Goal: Task Accomplishment & Management: Use online tool/utility

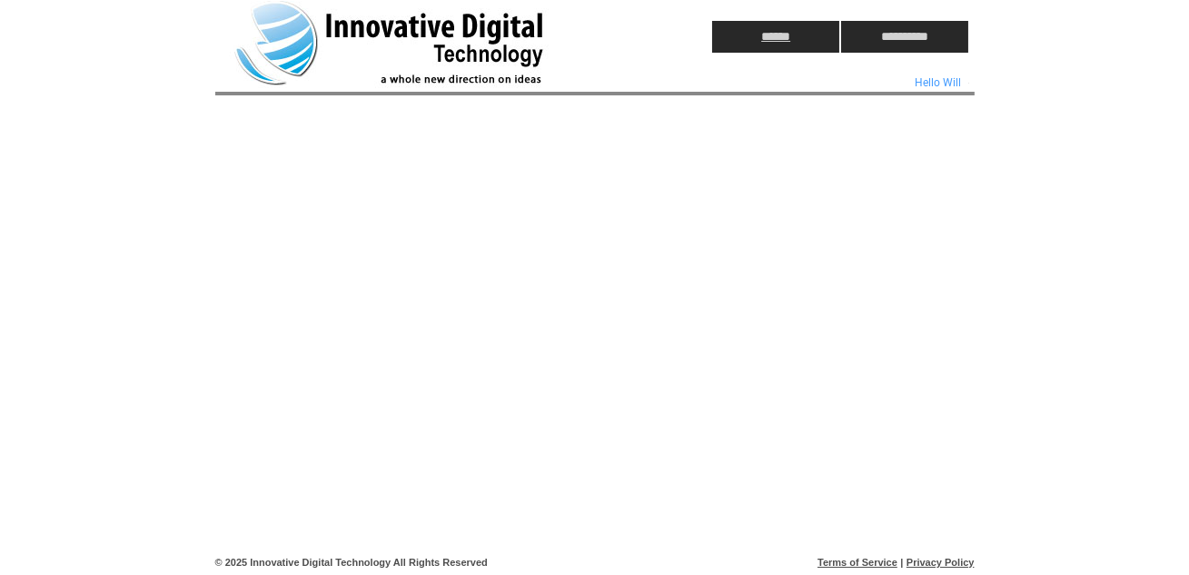
click at [777, 35] on input "******" at bounding box center [775, 37] width 127 height 32
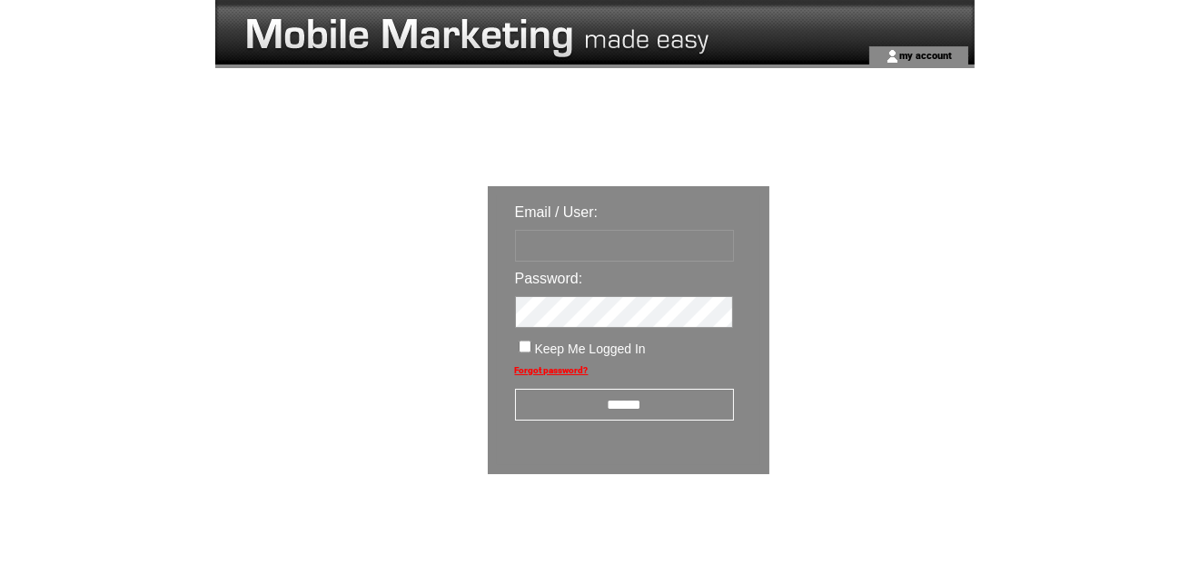
type input "********"
click at [626, 401] on input "******" at bounding box center [624, 405] width 219 height 32
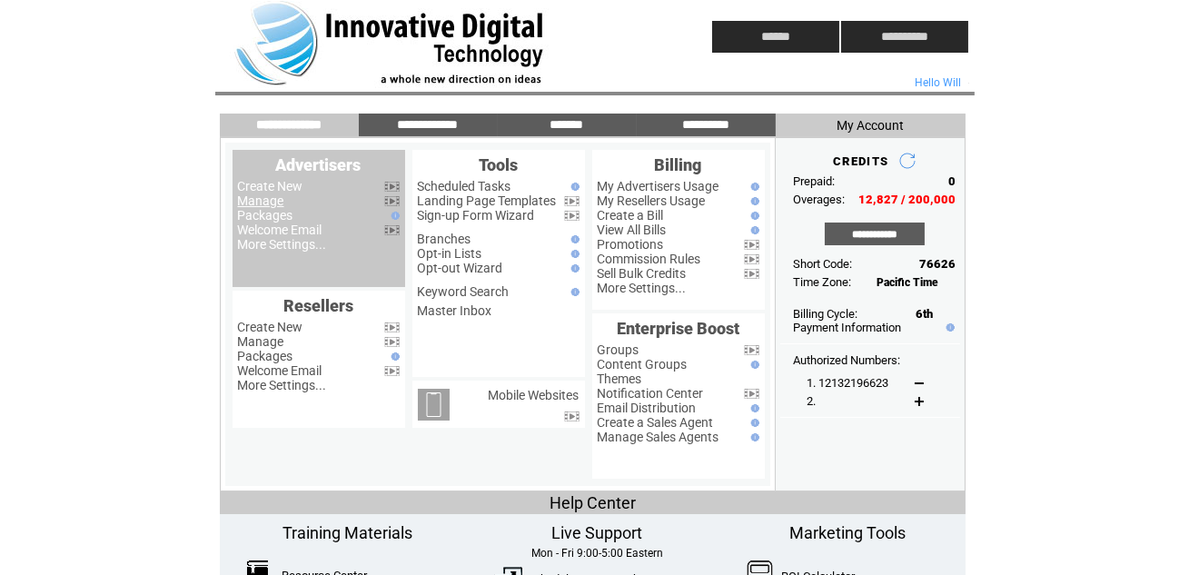
click at [264, 202] on link "Manage" at bounding box center [261, 201] width 46 height 15
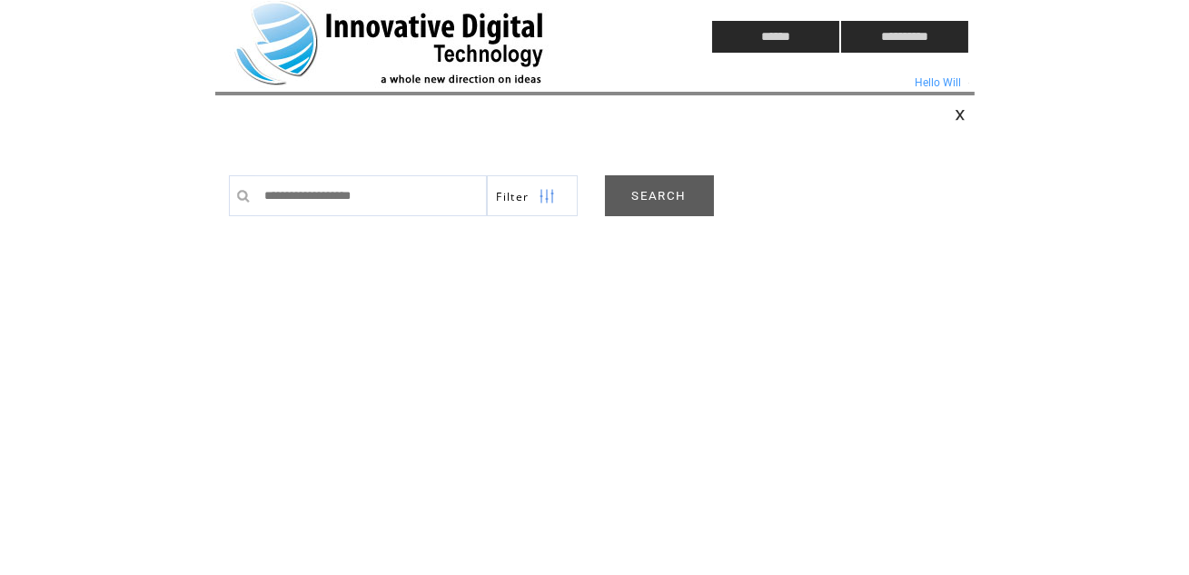
click at [664, 190] on link "SEARCH" at bounding box center [659, 195] width 109 height 41
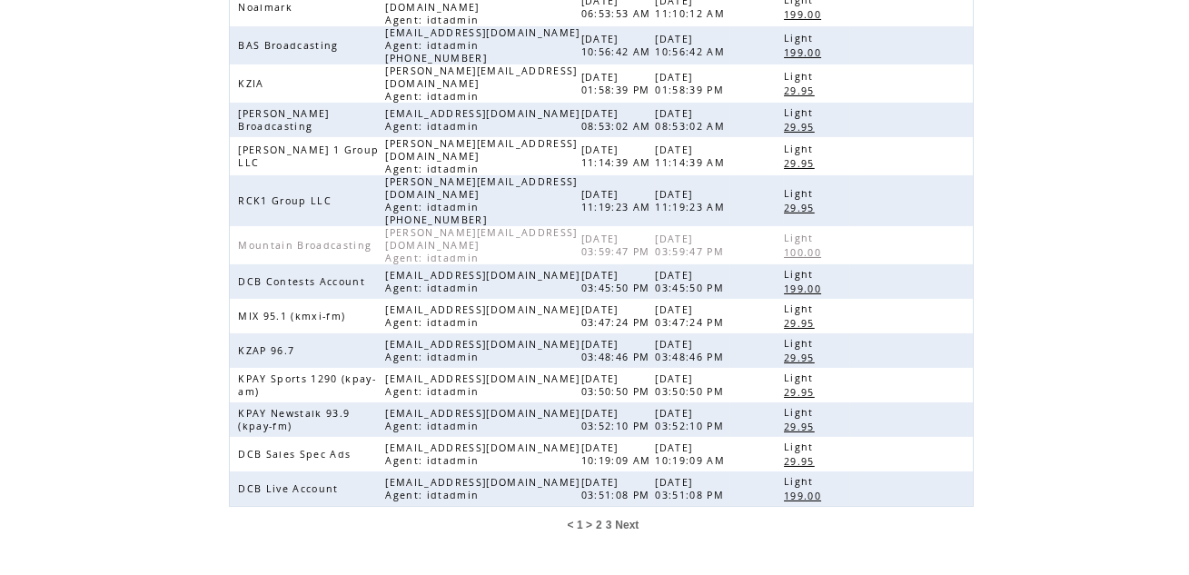
click at [610, 519] on span "3" at bounding box center [609, 525] width 6 height 13
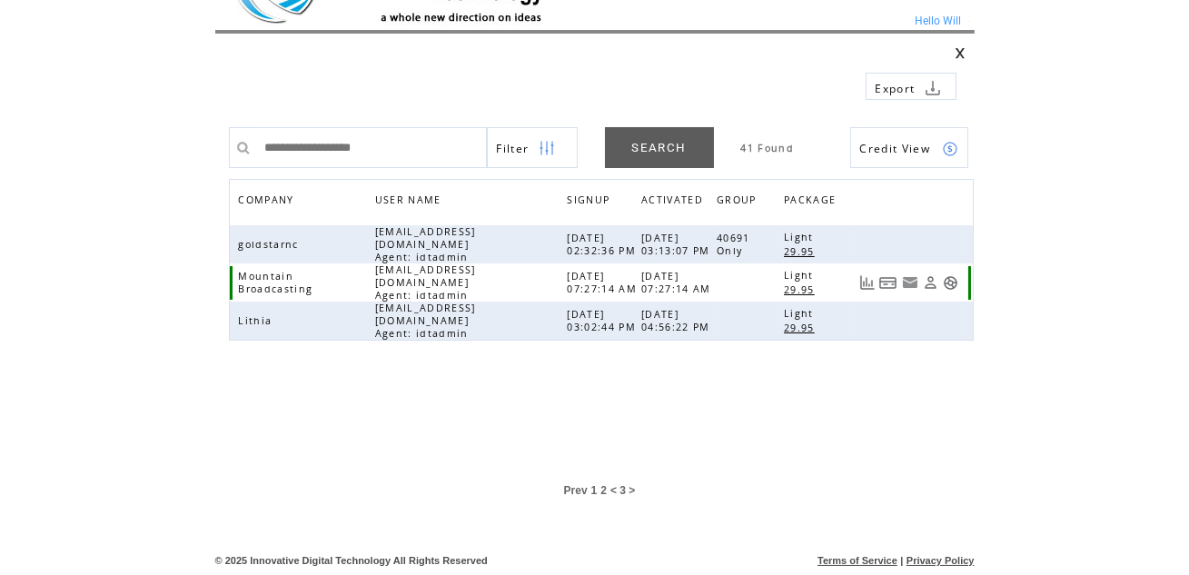
click at [951, 275] on link at bounding box center [950, 282] width 15 height 15
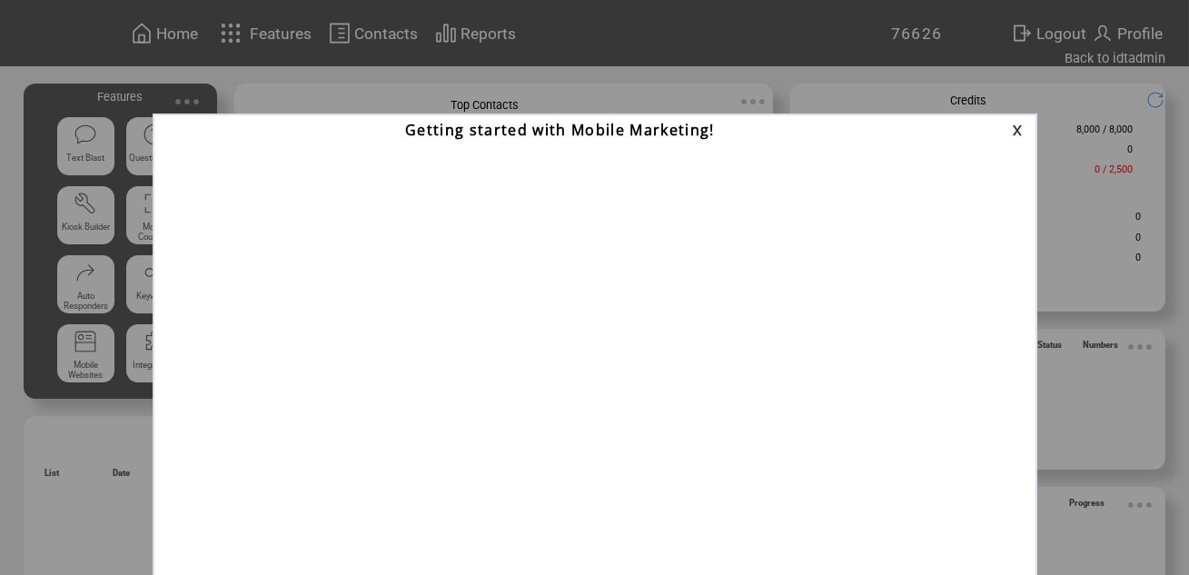
click at [1015, 128] on link at bounding box center [1020, 130] width 16 height 12
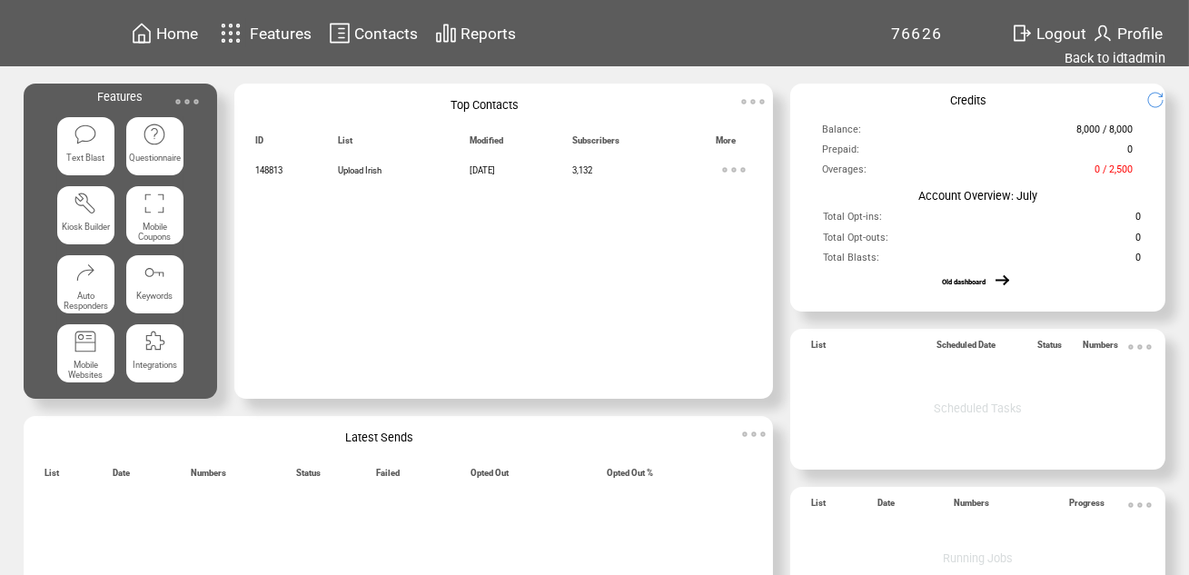
click at [188, 100] on img at bounding box center [187, 102] width 36 height 36
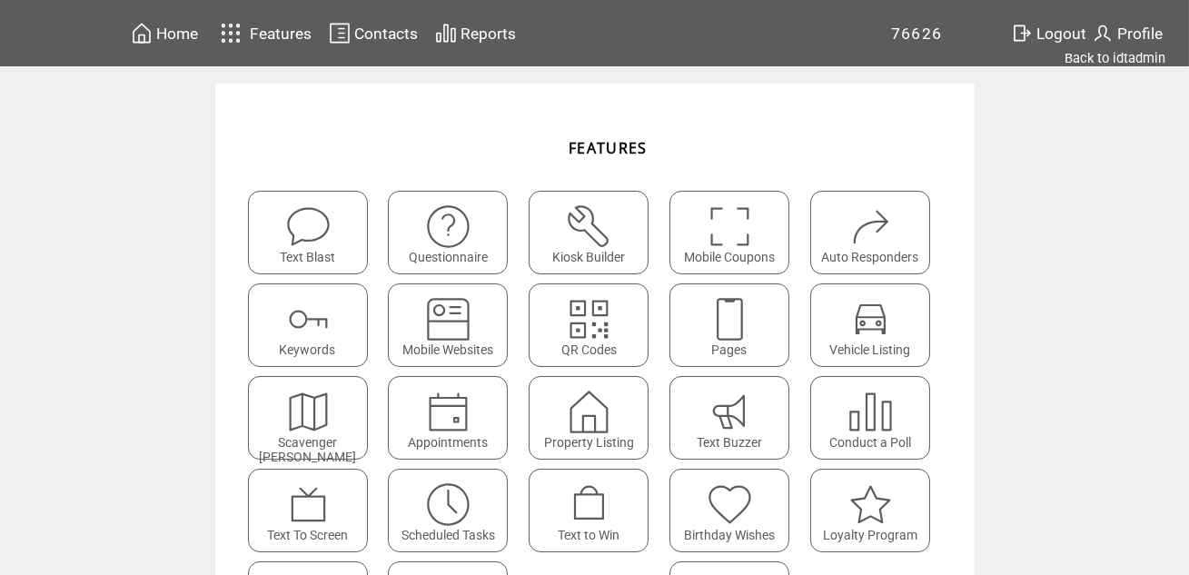
click at [738, 323] on img at bounding box center [730, 319] width 48 height 48
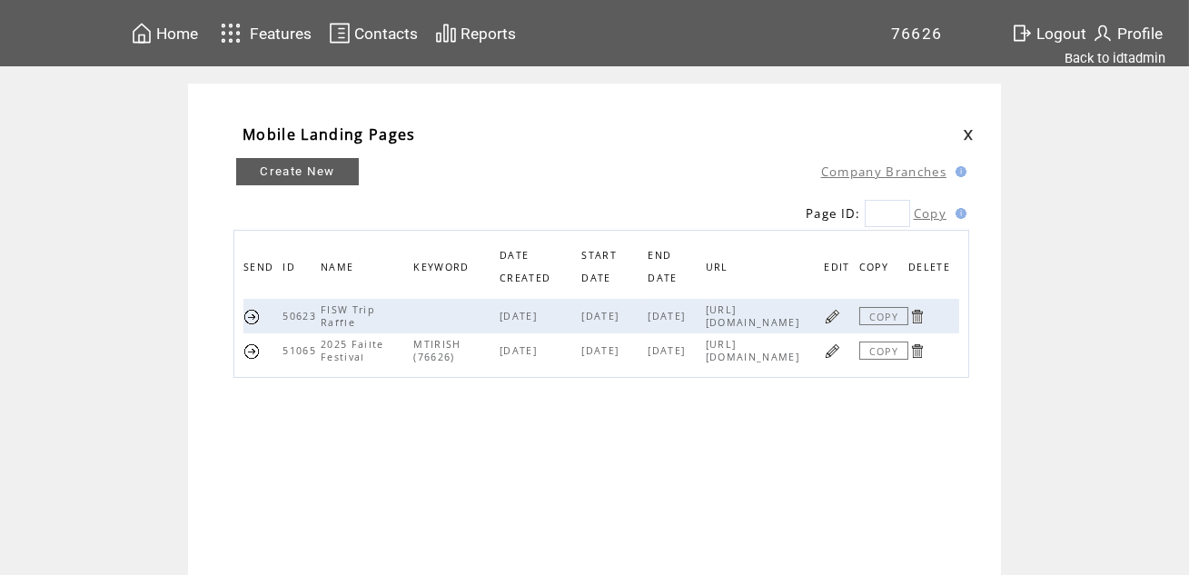
click at [830, 349] on link at bounding box center [832, 351] width 17 height 17
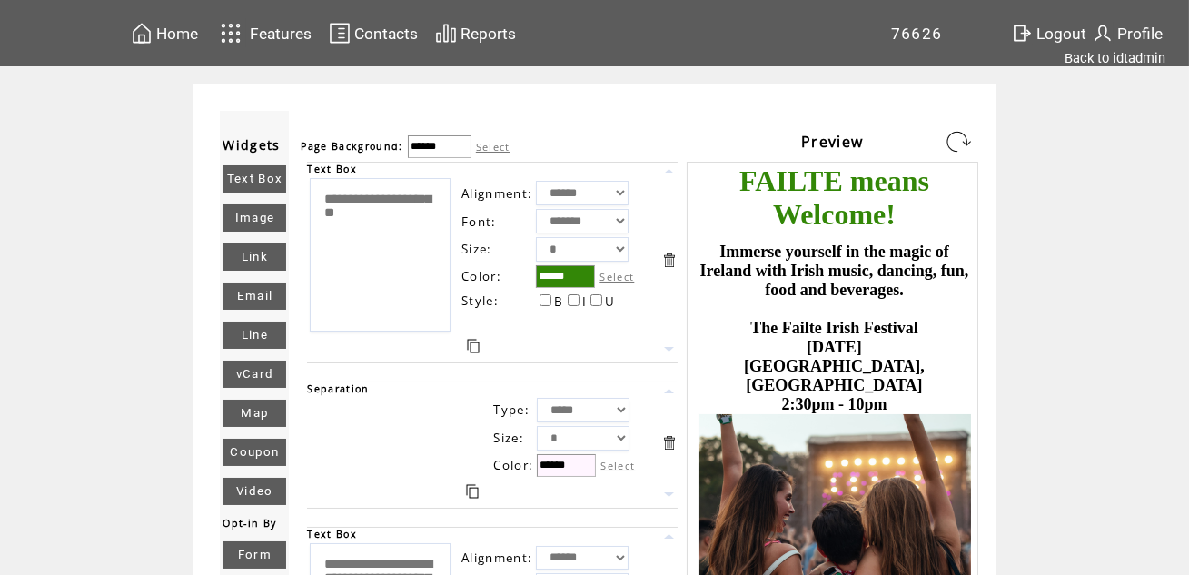
click at [177, 32] on span "Home" at bounding box center [177, 34] width 42 height 18
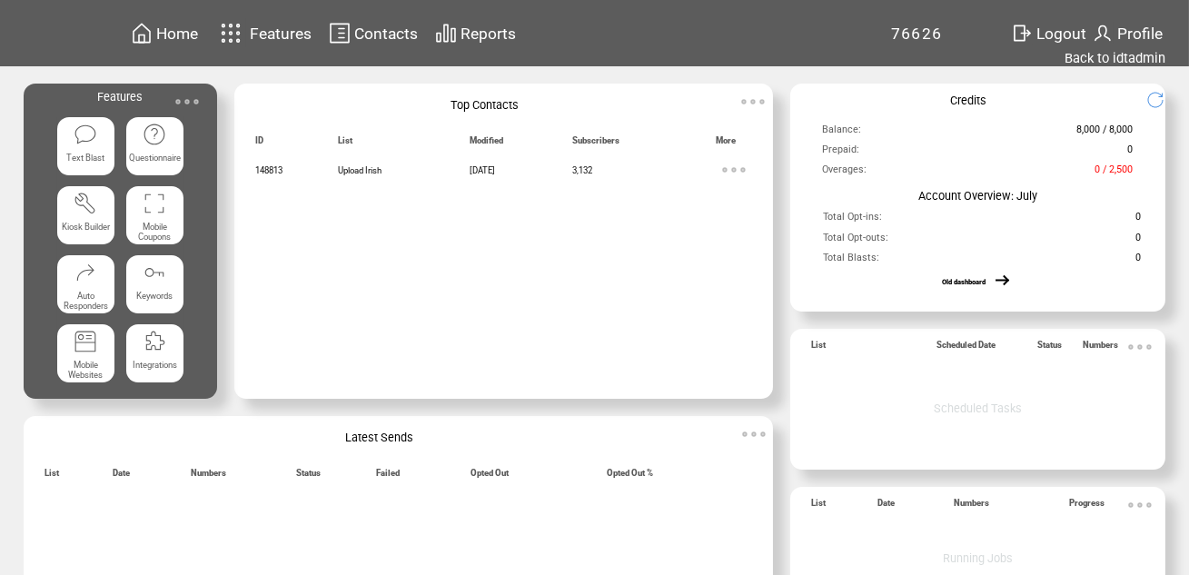
click at [186, 97] on img at bounding box center [187, 102] width 36 height 36
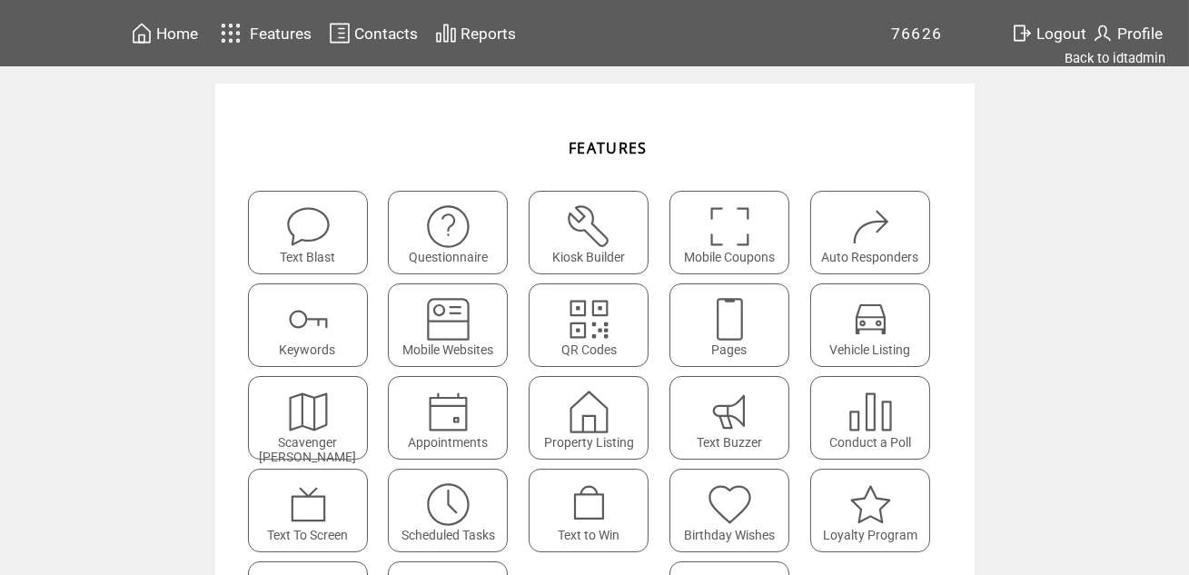
click at [731, 314] on img at bounding box center [730, 319] width 48 height 48
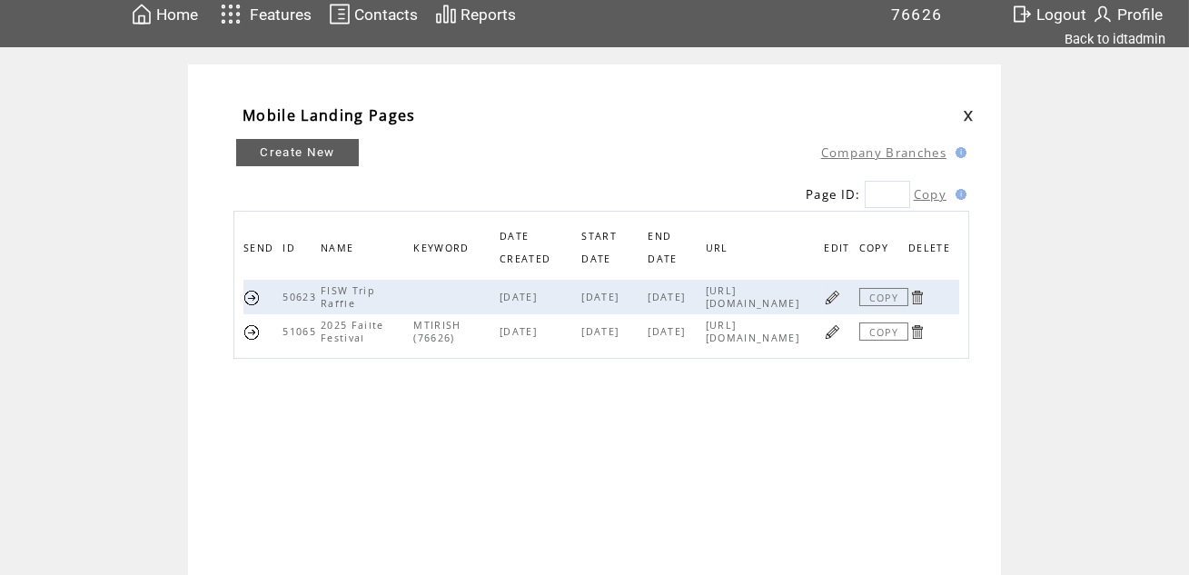
scroll to position [23, 0]
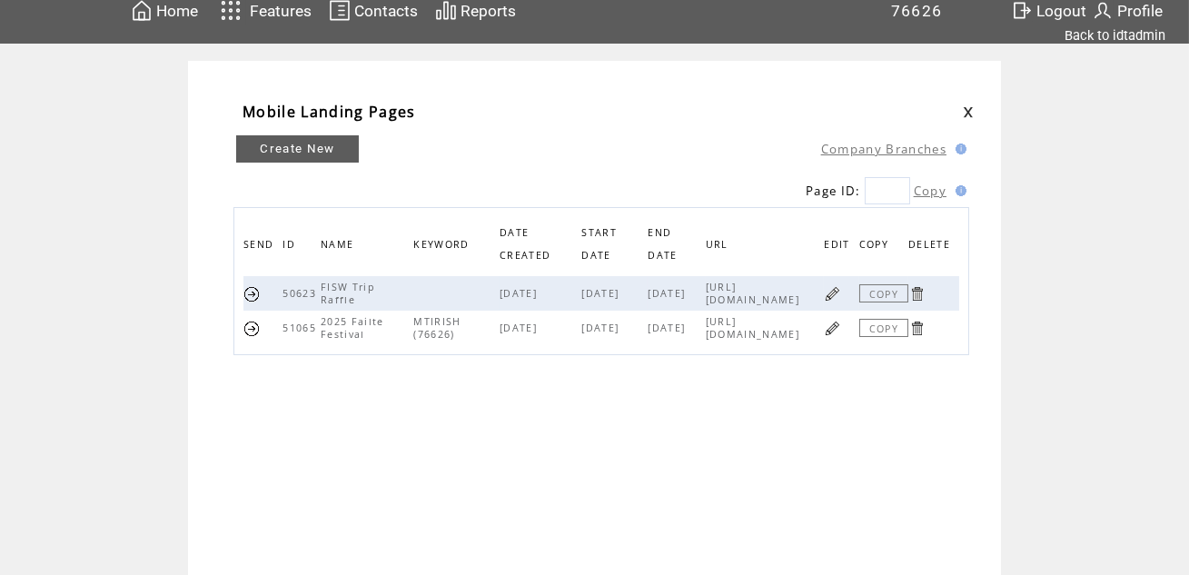
click at [832, 324] on link at bounding box center [832, 328] width 17 height 17
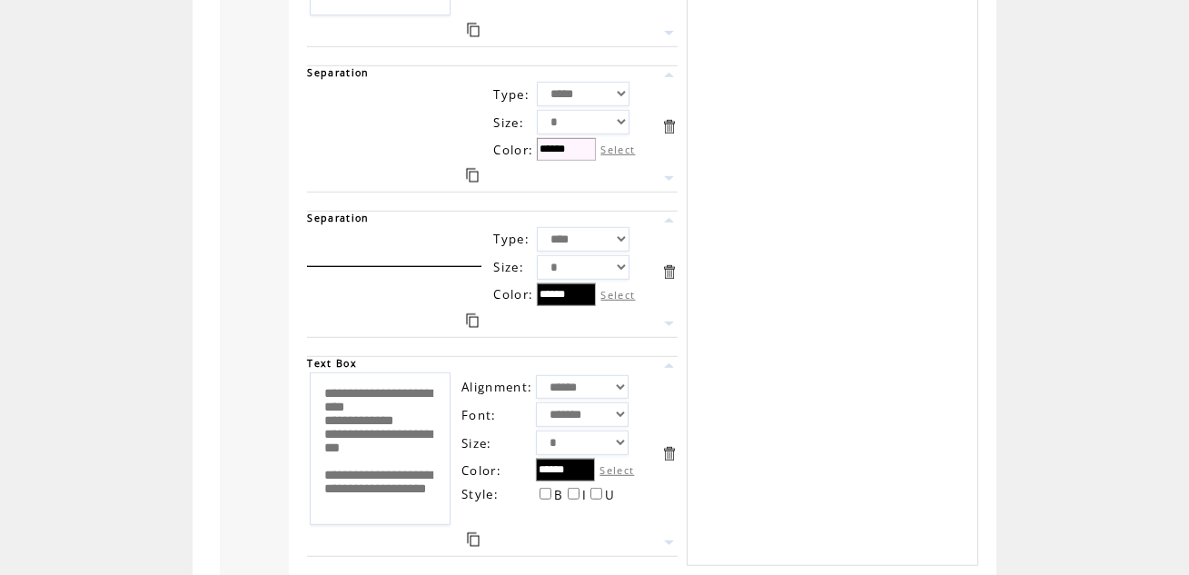
scroll to position [2464, 0]
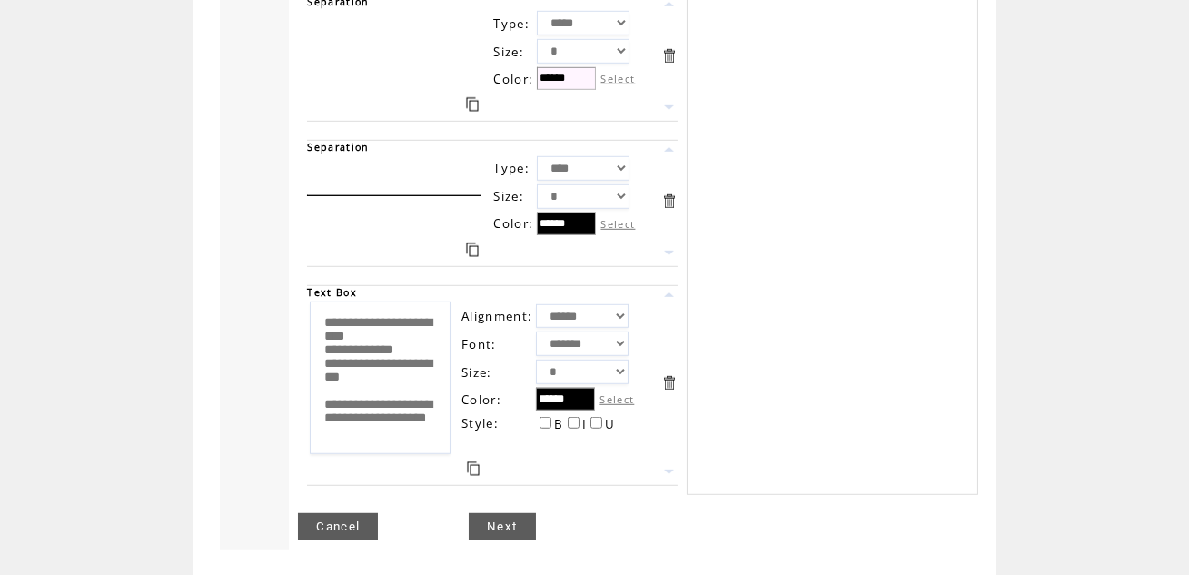
click at [512, 522] on link "Next" at bounding box center [502, 526] width 66 height 27
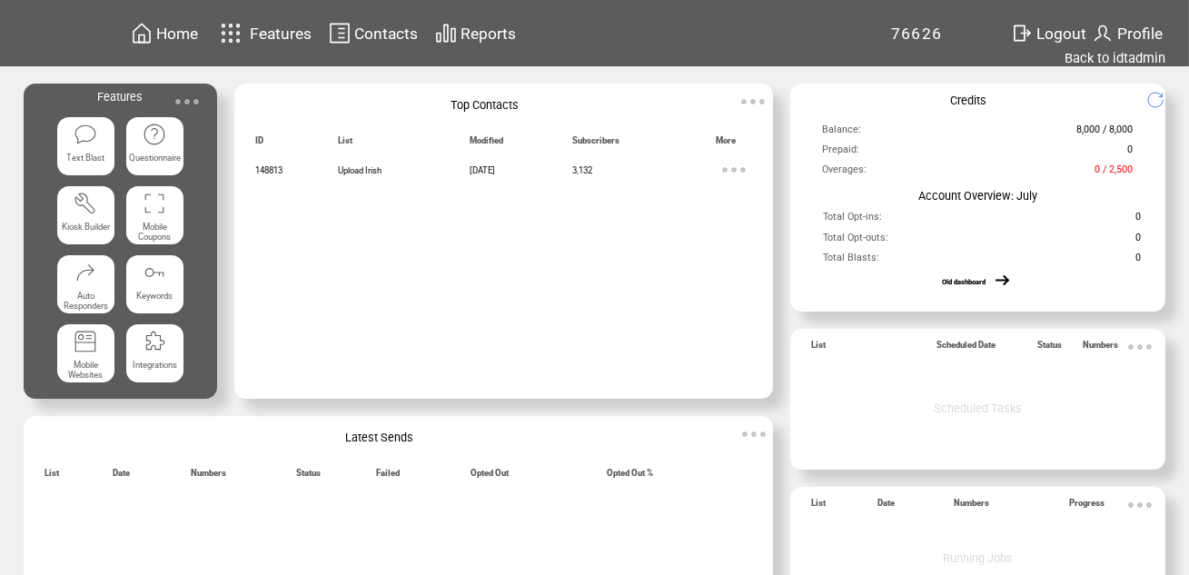
click at [177, 29] on span "Home" at bounding box center [177, 34] width 42 height 18
click at [187, 100] on img at bounding box center [187, 102] width 36 height 36
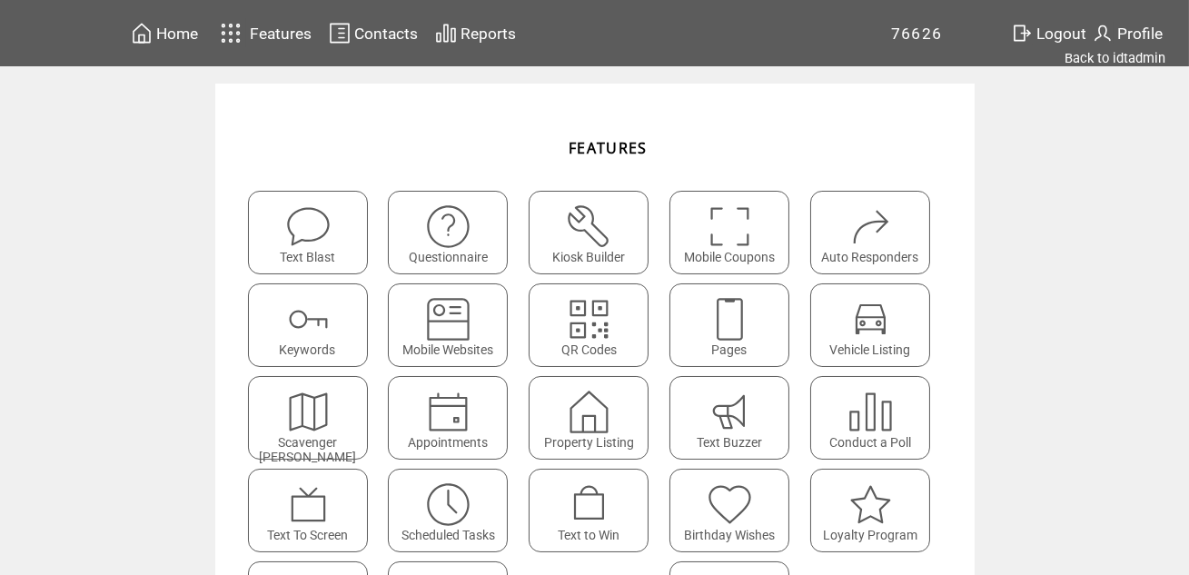
click at [732, 316] on img at bounding box center [730, 319] width 48 height 48
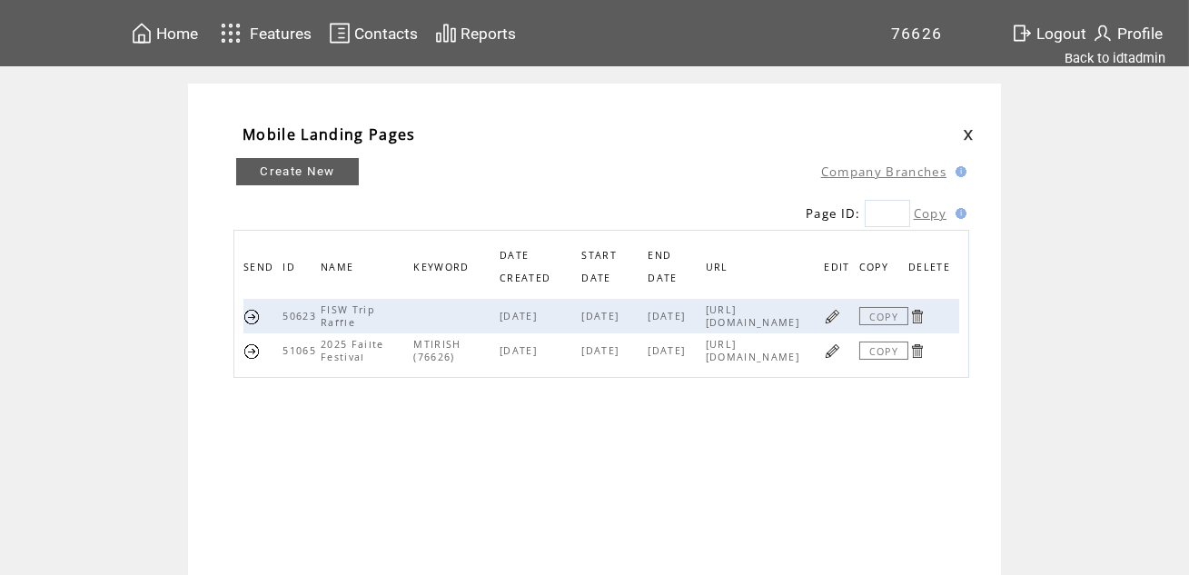
scroll to position [25, 0]
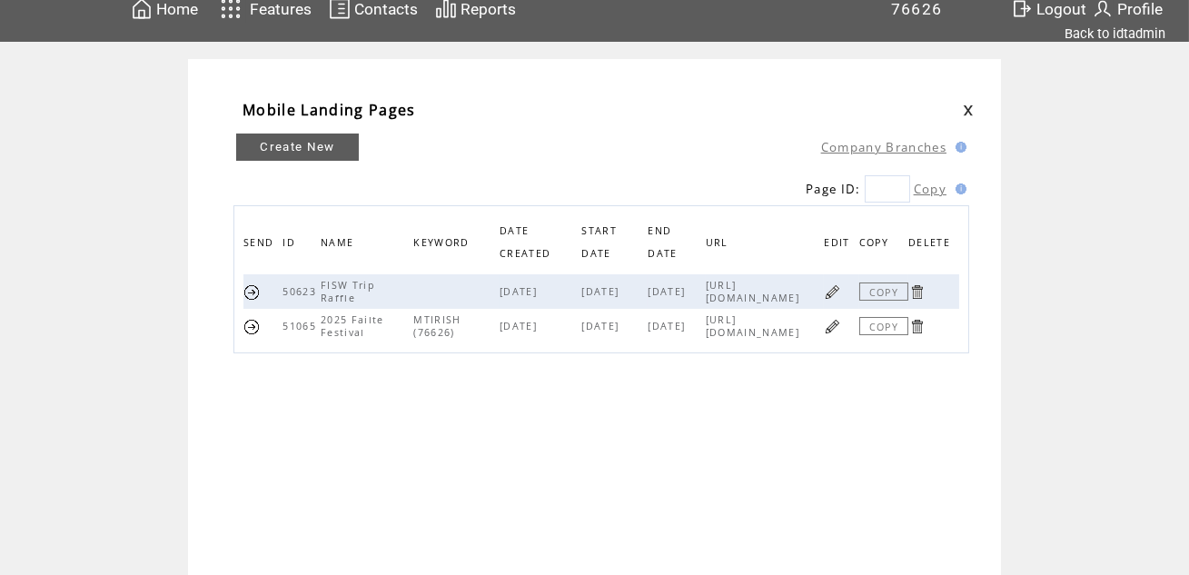
click at [835, 325] on link at bounding box center [832, 326] width 17 height 17
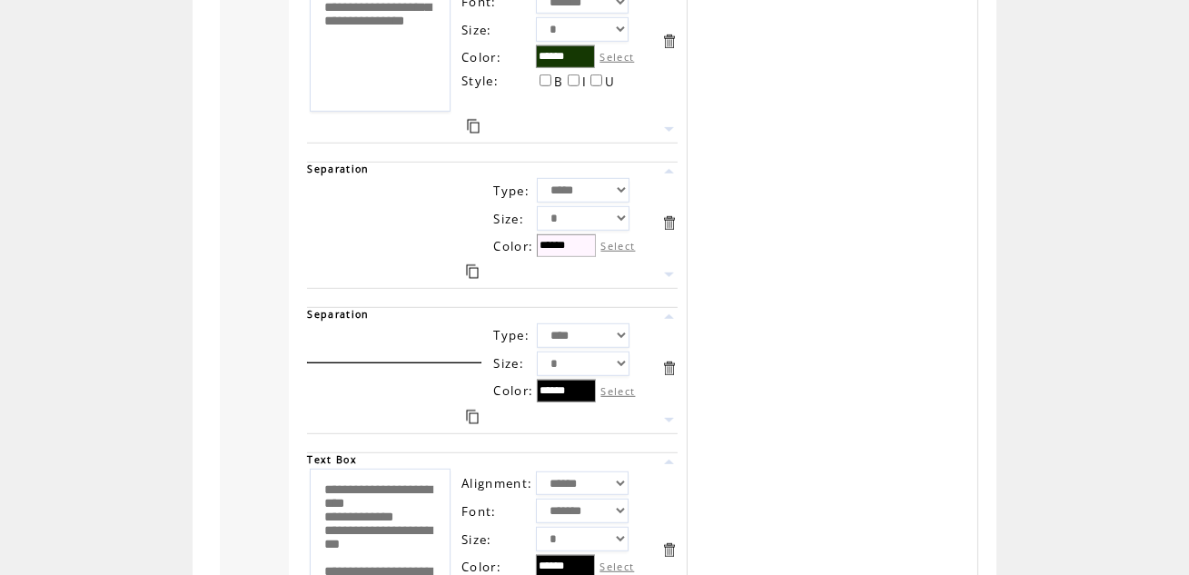
scroll to position [2464, 0]
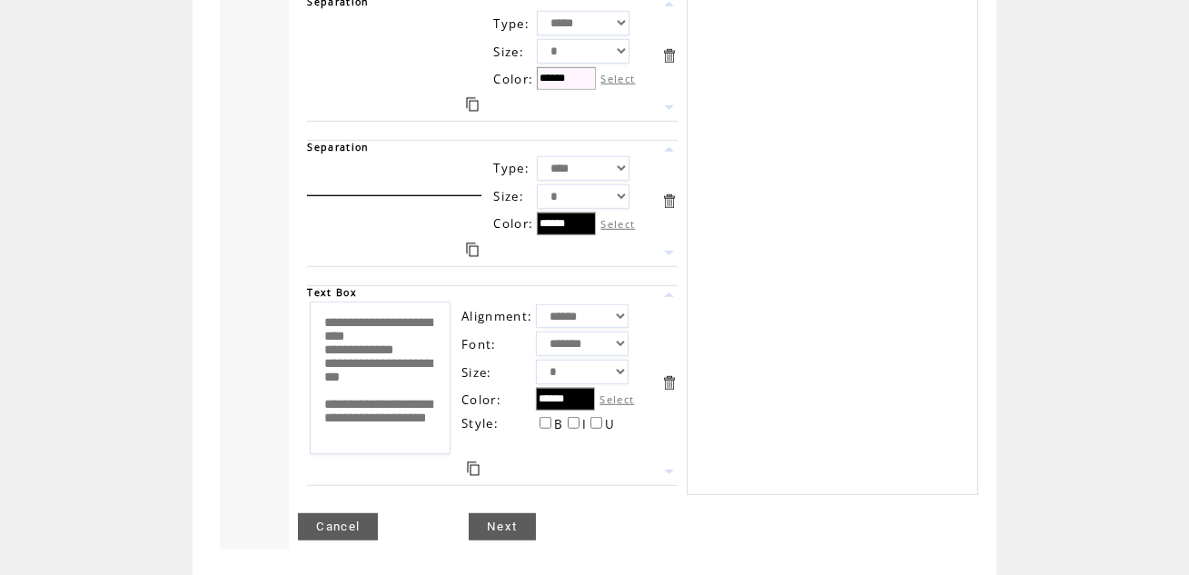
click at [502, 524] on link "Next" at bounding box center [502, 526] width 66 height 27
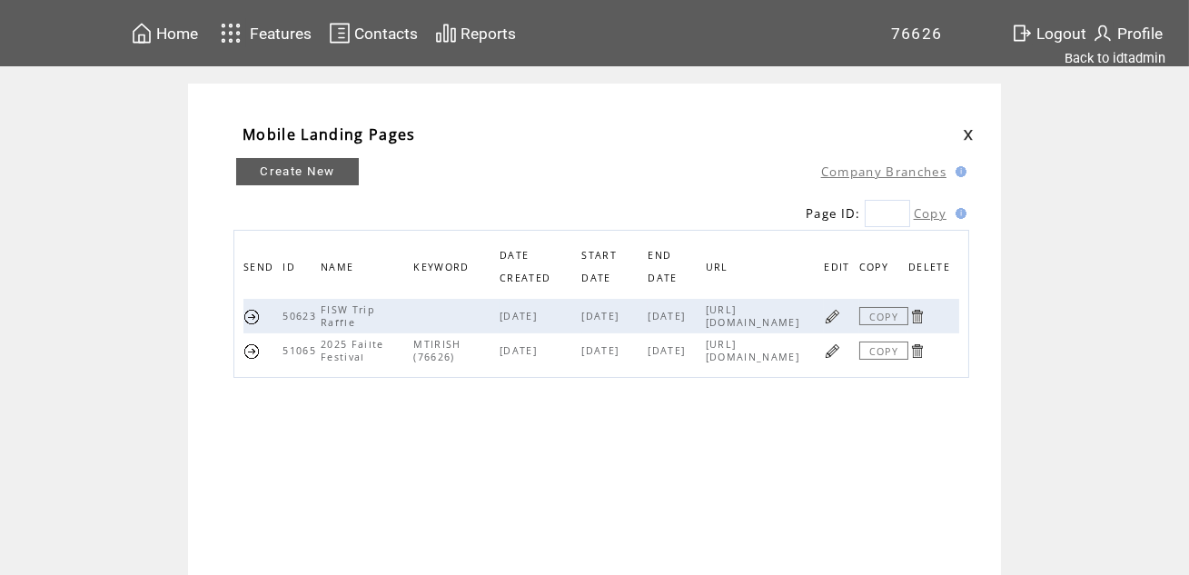
click at [253, 346] on link at bounding box center [251, 351] width 17 height 17
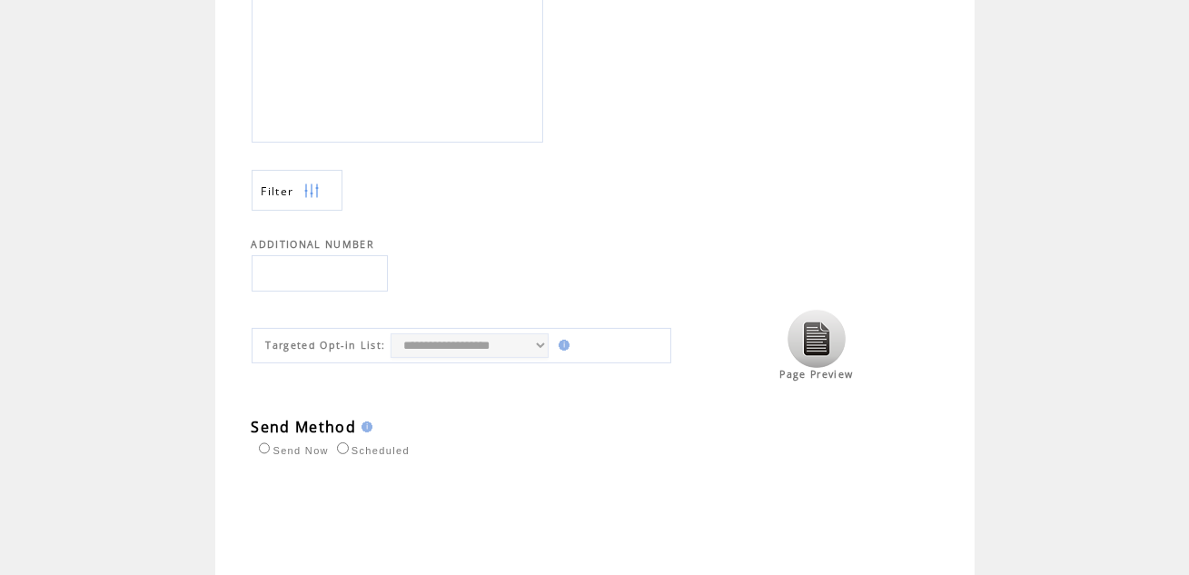
scroll to position [630, 0]
click at [327, 282] on input "text" at bounding box center [320, 271] width 136 height 36
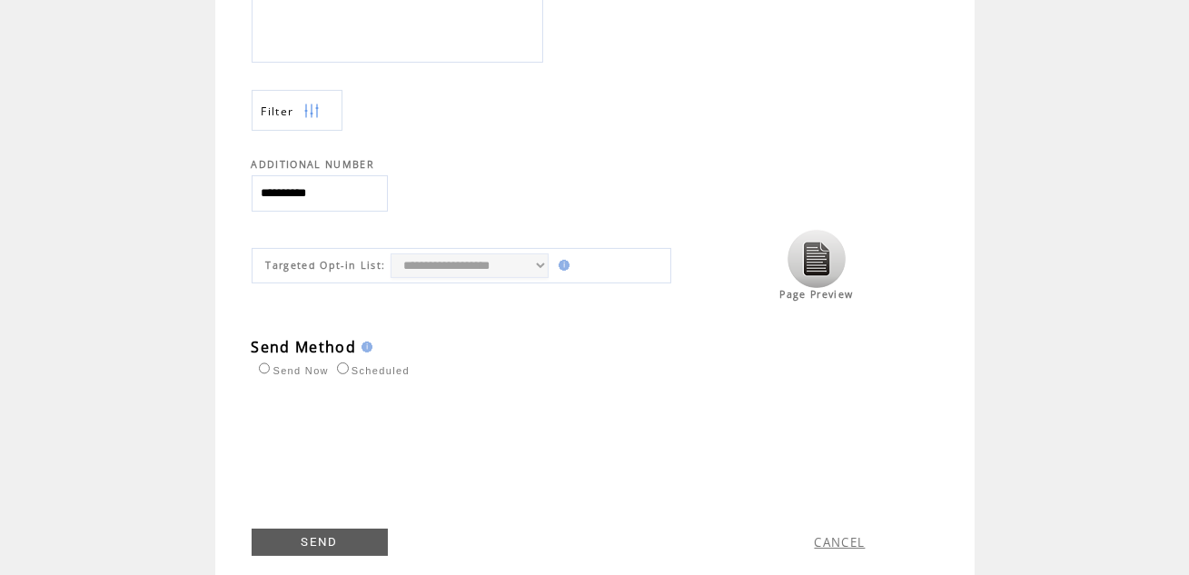
scroll to position [743, 0]
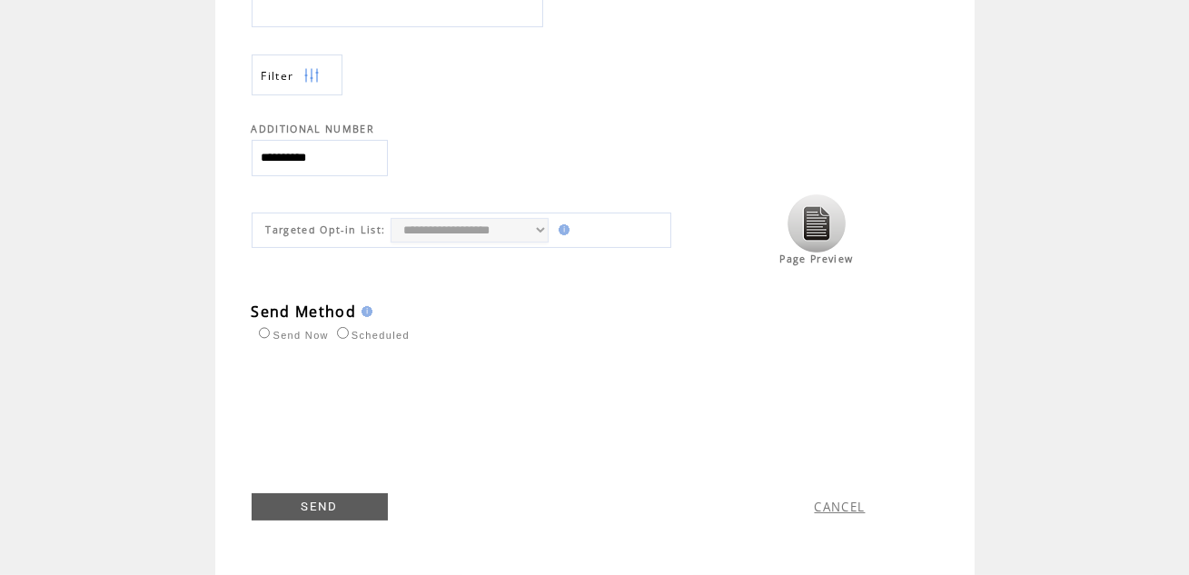
type input "**********"
click at [321, 507] on link "SEND" at bounding box center [320, 506] width 136 height 27
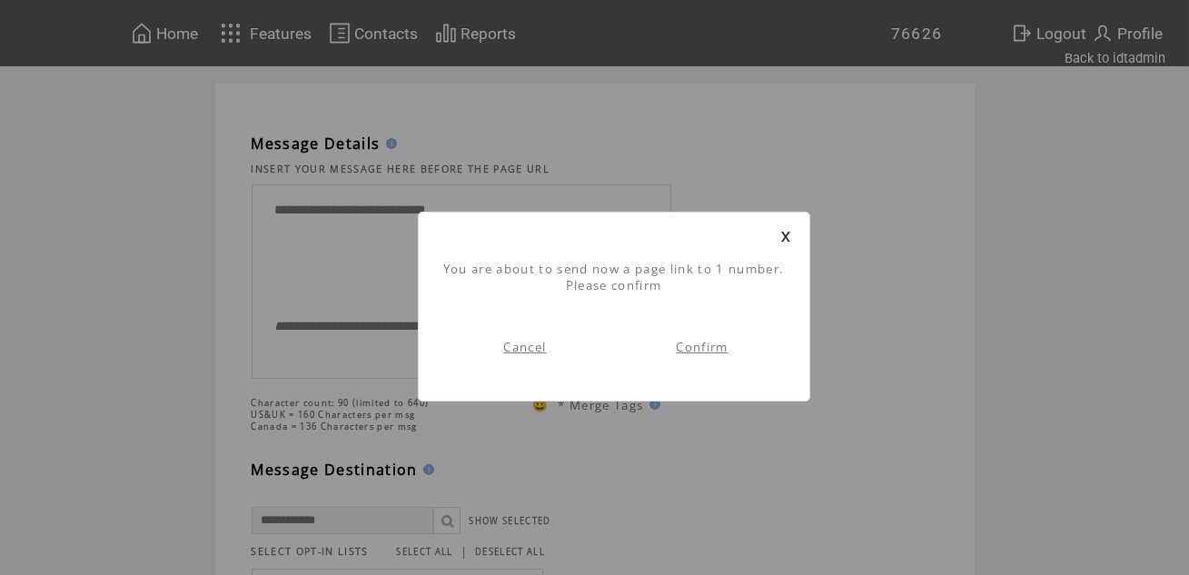
scroll to position [14, 0]
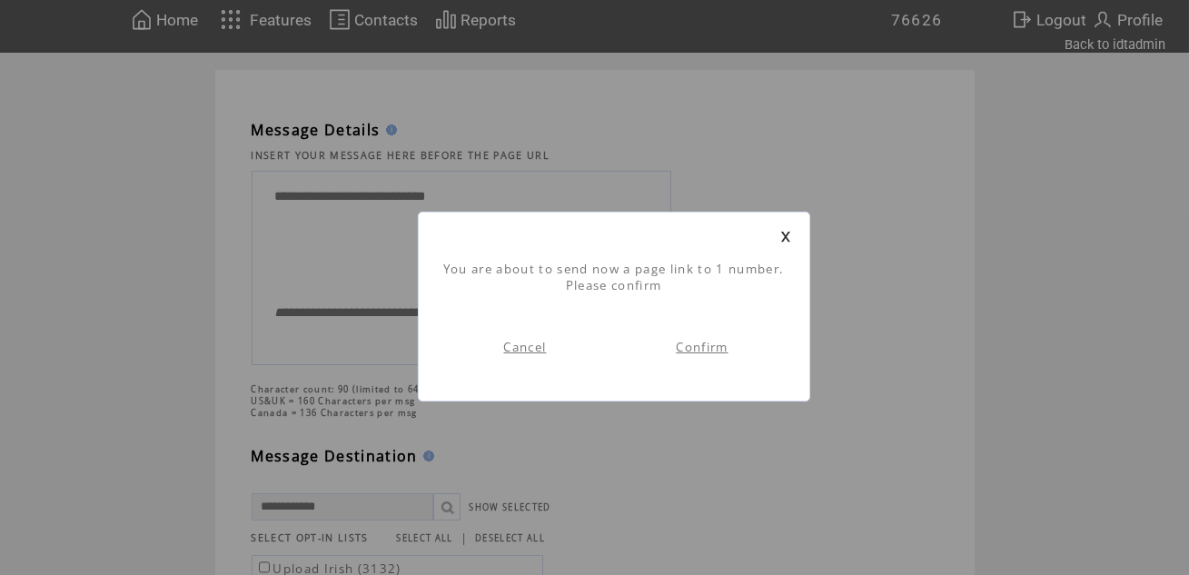
click at [702, 346] on link "Confirm" at bounding box center [702, 347] width 52 height 16
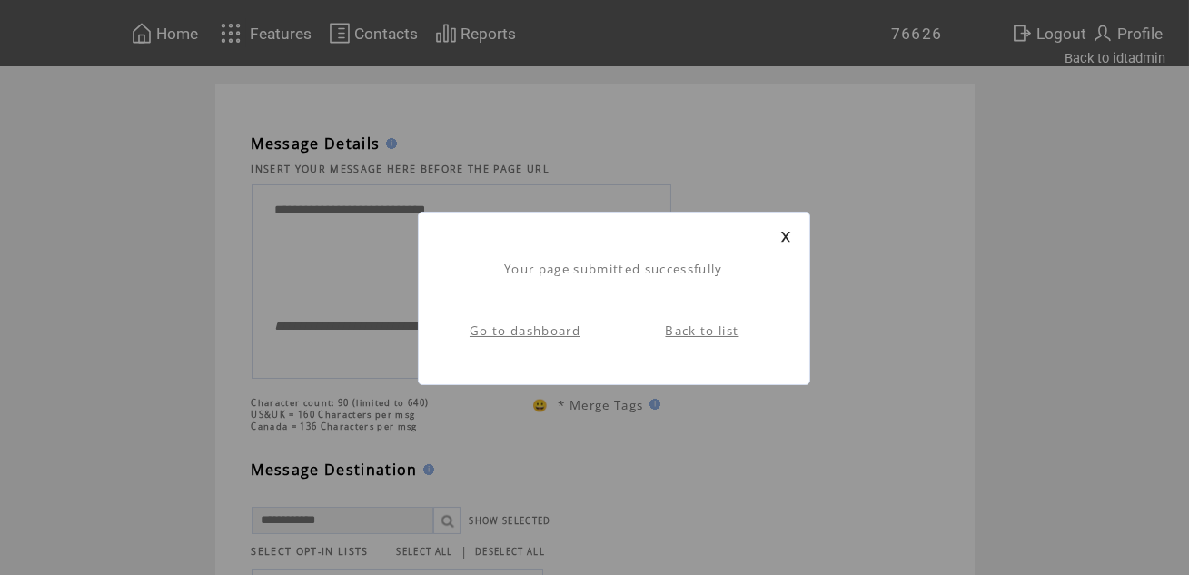
click at [786, 236] on link at bounding box center [785, 237] width 11 height 12
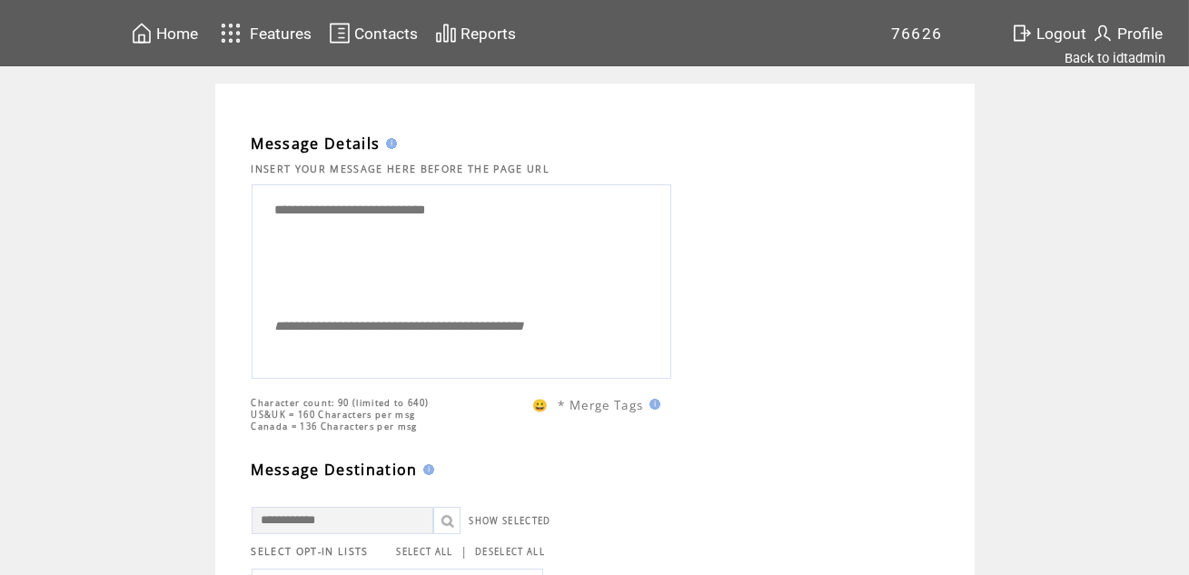
click at [180, 33] on span "Home" at bounding box center [177, 34] width 42 height 18
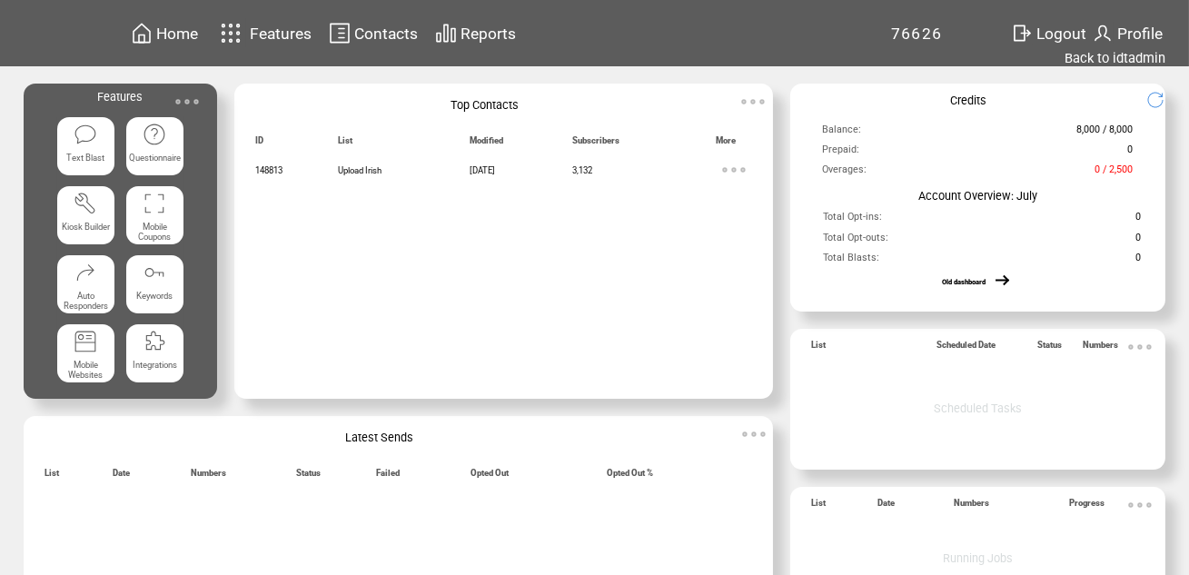
click at [393, 33] on span "Contacts" at bounding box center [386, 34] width 64 height 18
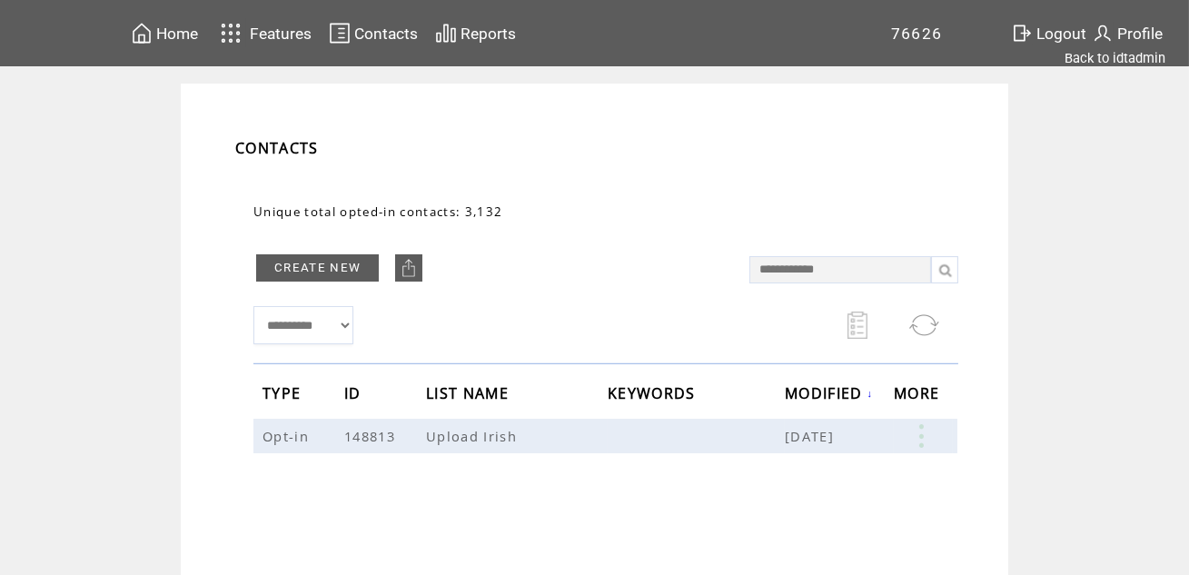
click at [171, 34] on span "Home" at bounding box center [177, 34] width 42 height 18
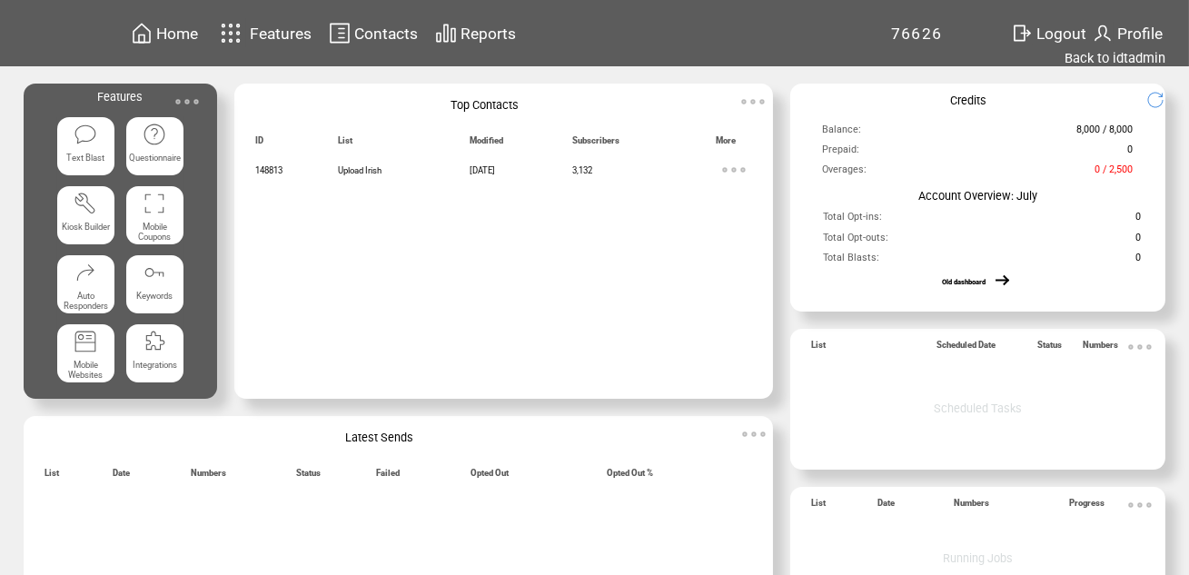
click at [183, 103] on img at bounding box center [187, 102] width 36 height 36
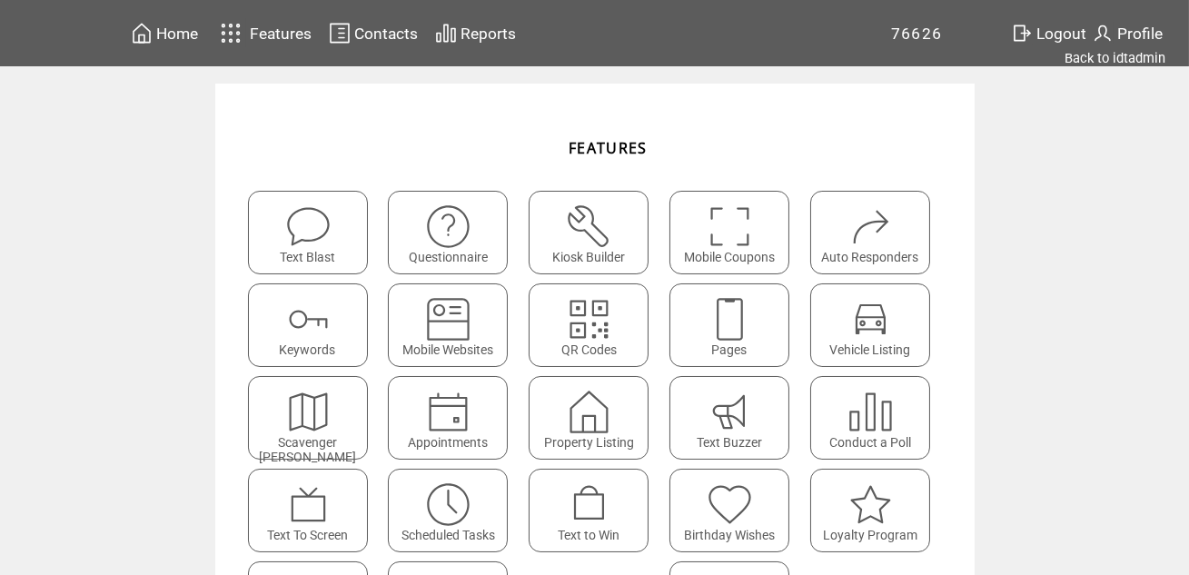
click at [715, 309] on img at bounding box center [730, 319] width 48 height 48
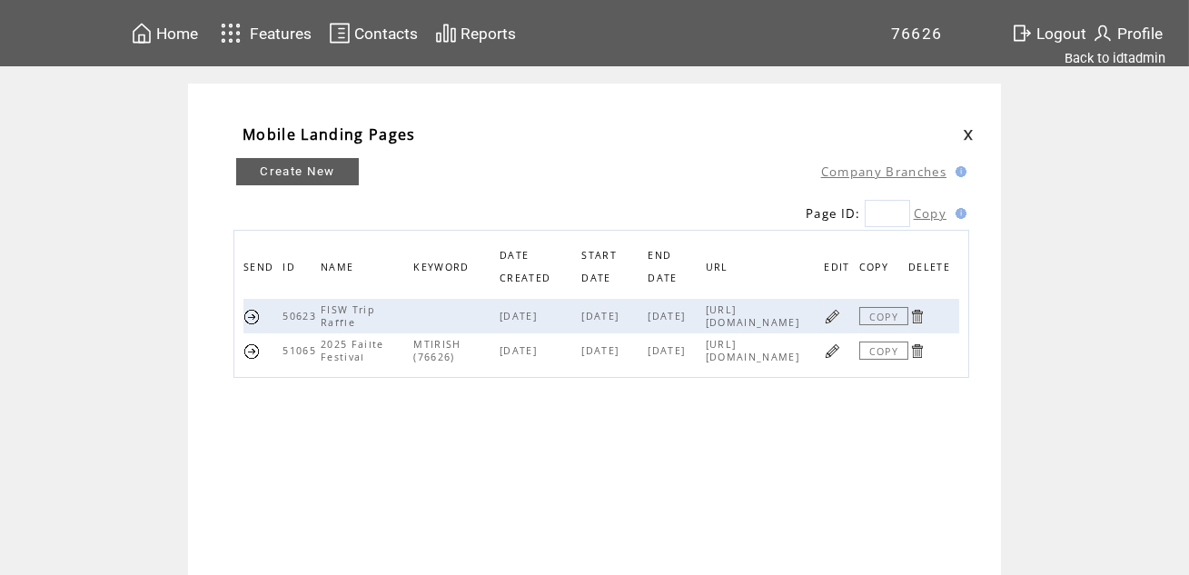
scroll to position [35, 0]
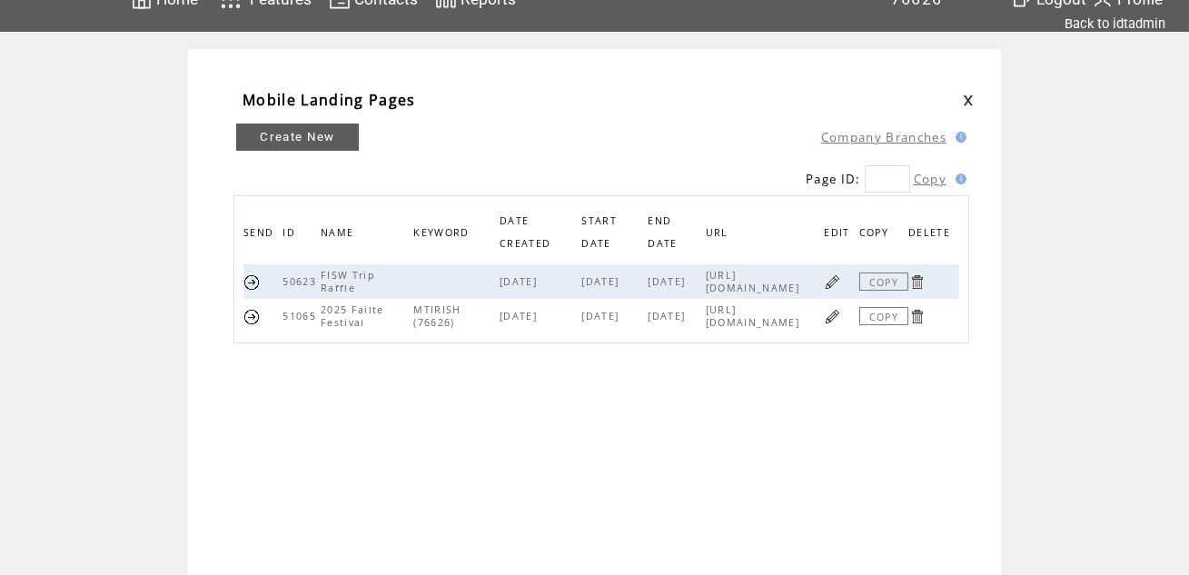
click at [253, 313] on link at bounding box center [251, 316] width 17 height 17
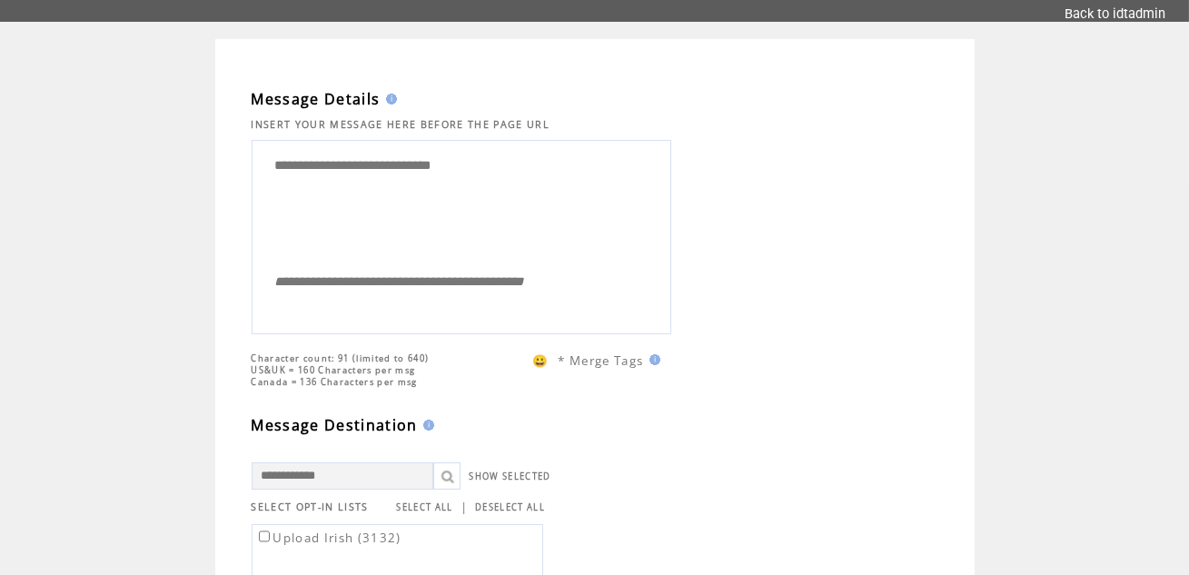
scroll to position [36, 0]
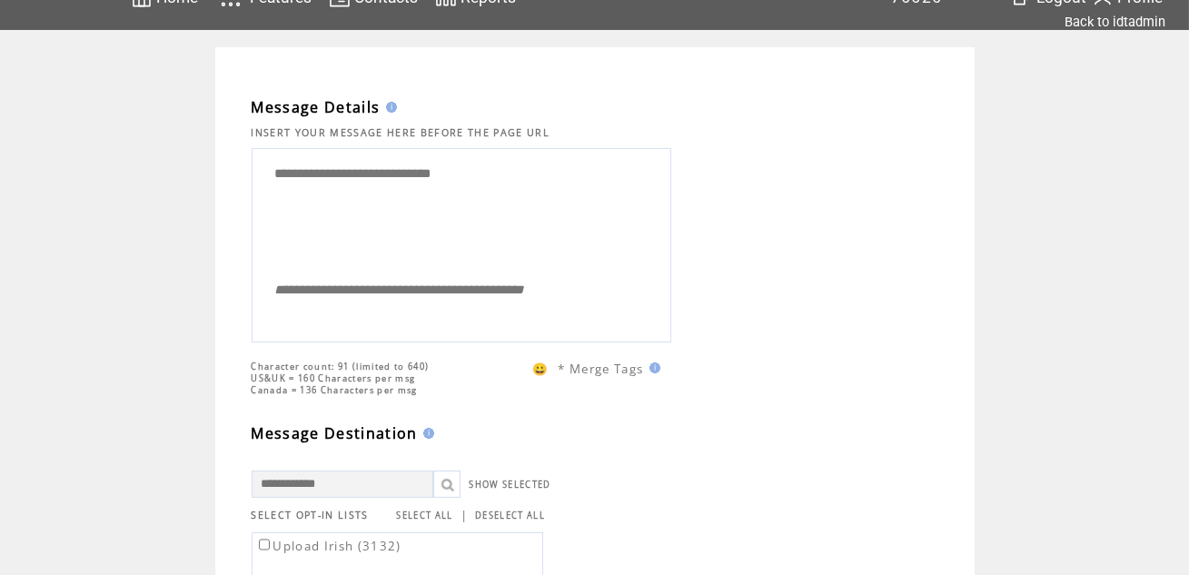
click at [515, 175] on textarea "**********" at bounding box center [462, 212] width 400 height 116
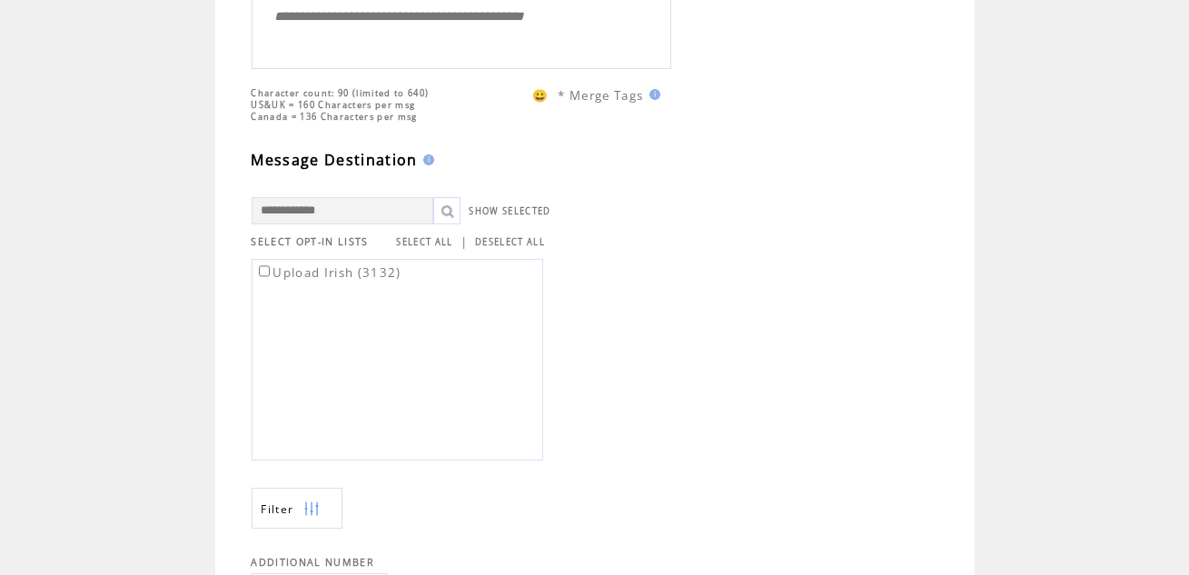
scroll to position [0, 0]
